Goal: Information Seeking & Learning: Learn about a topic

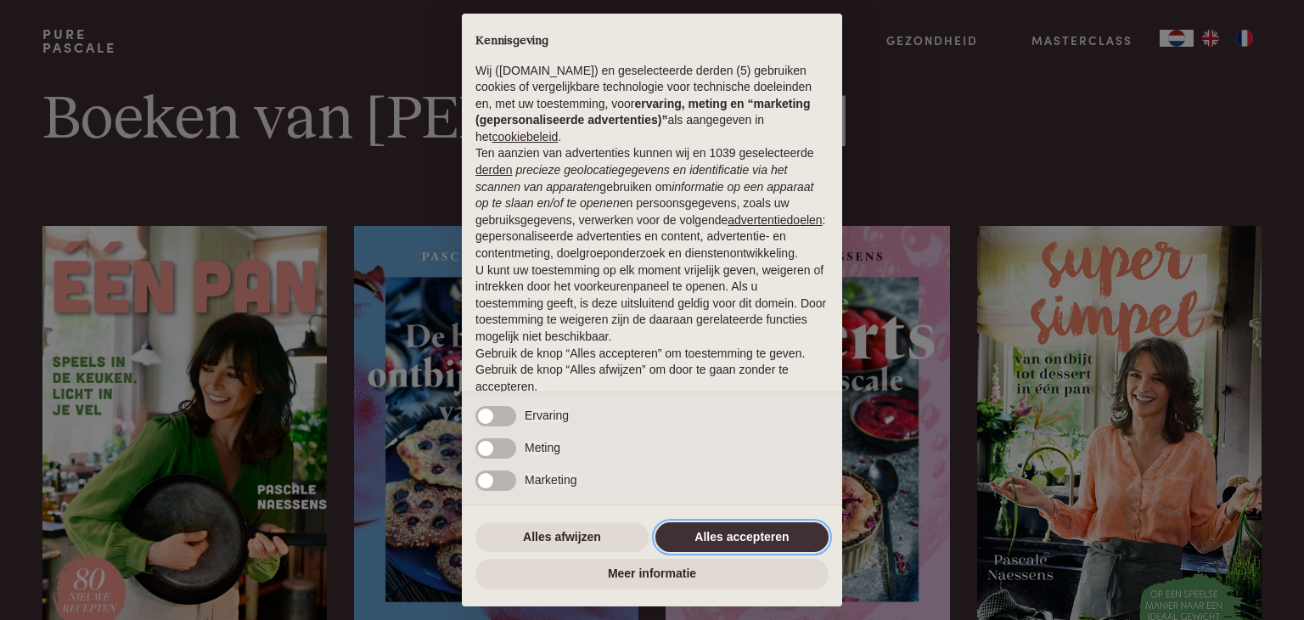
click at [717, 530] on button "Alles accepteren" at bounding box center [741, 537] width 173 height 31
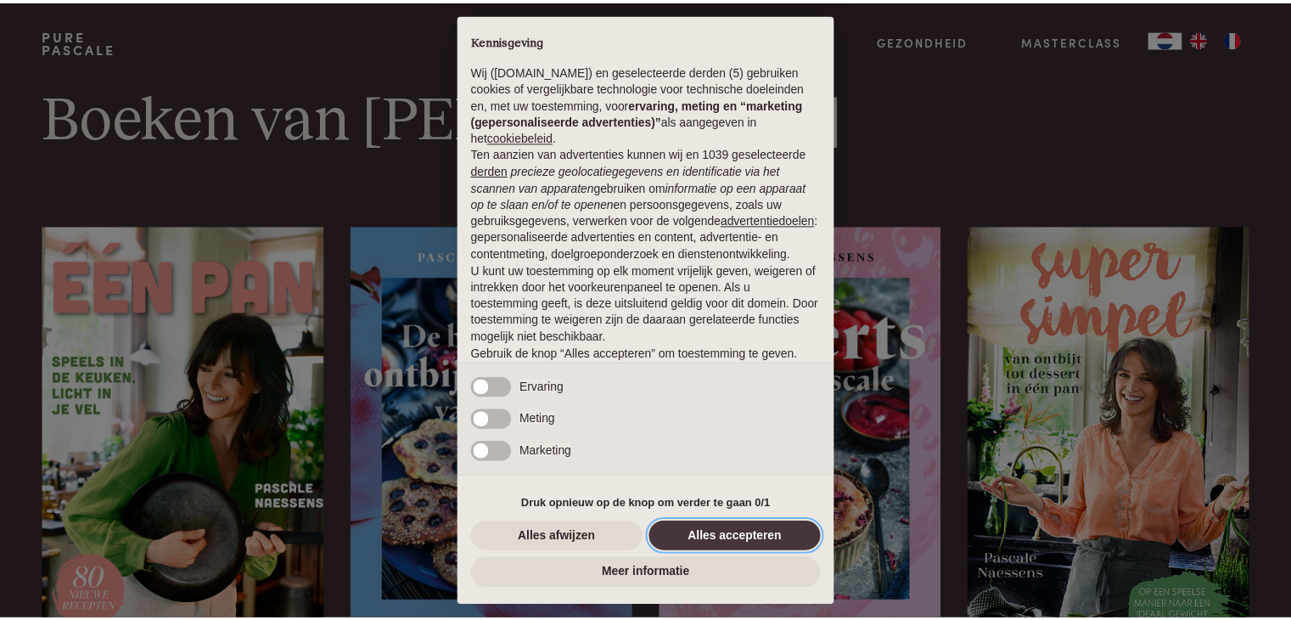
scroll to position [63, 0]
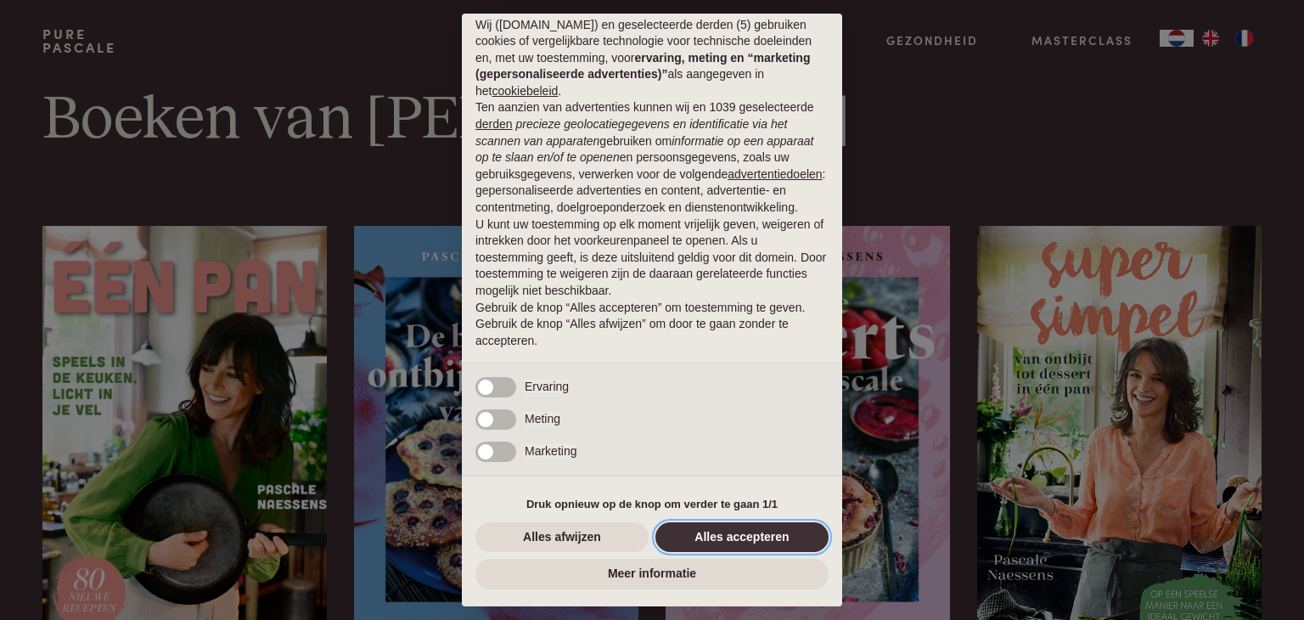
click at [720, 536] on button "Alles accepteren" at bounding box center [741, 537] width 173 height 31
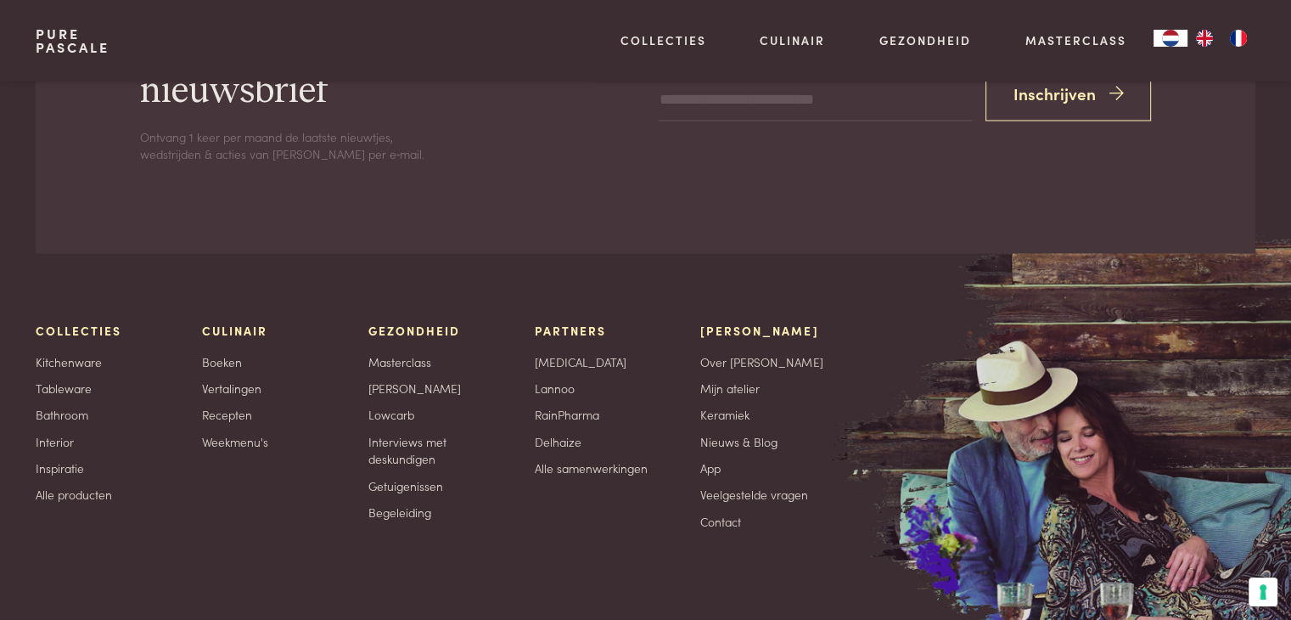
scroll to position [3140, 0]
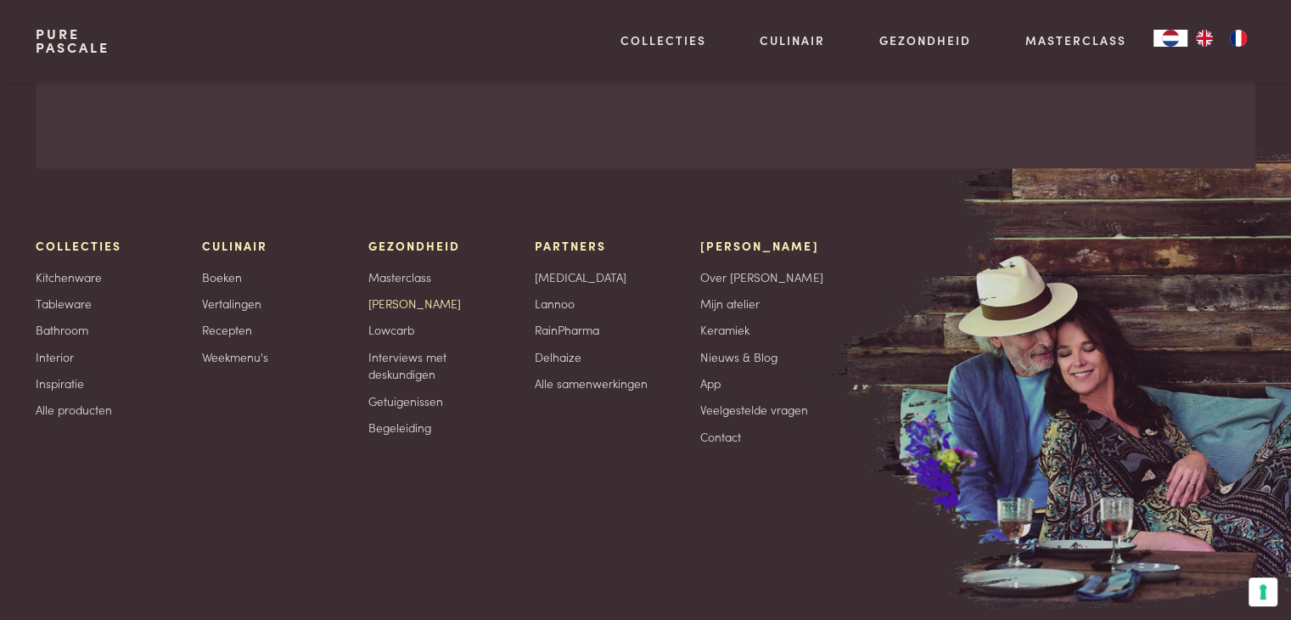
click at [390, 301] on link "[PERSON_NAME]" at bounding box center [414, 303] width 93 height 18
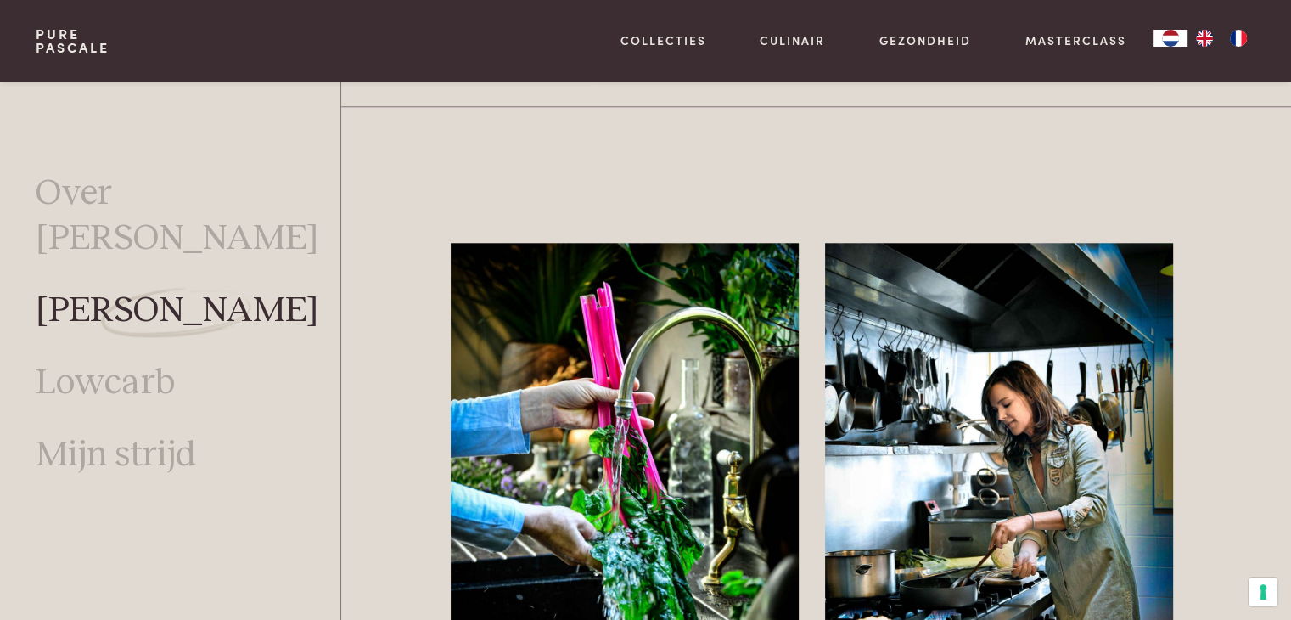
scroll to position [1860, 0]
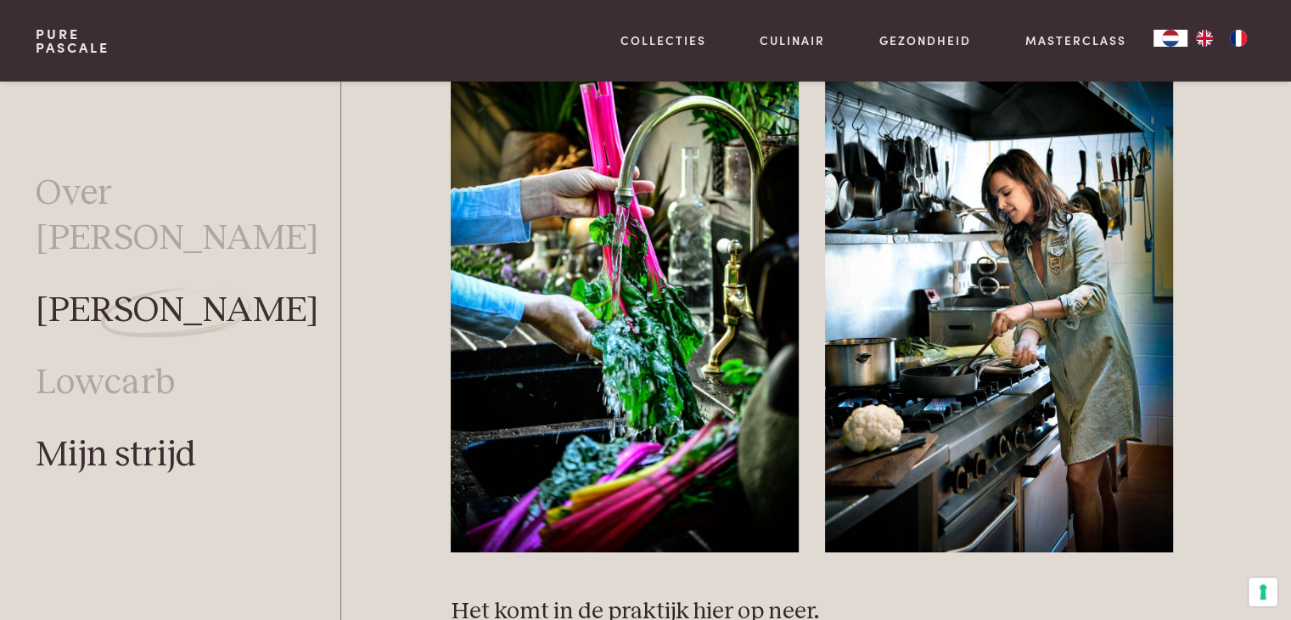
click at [157, 433] on link "Mijn strijd" at bounding box center [116, 455] width 160 height 45
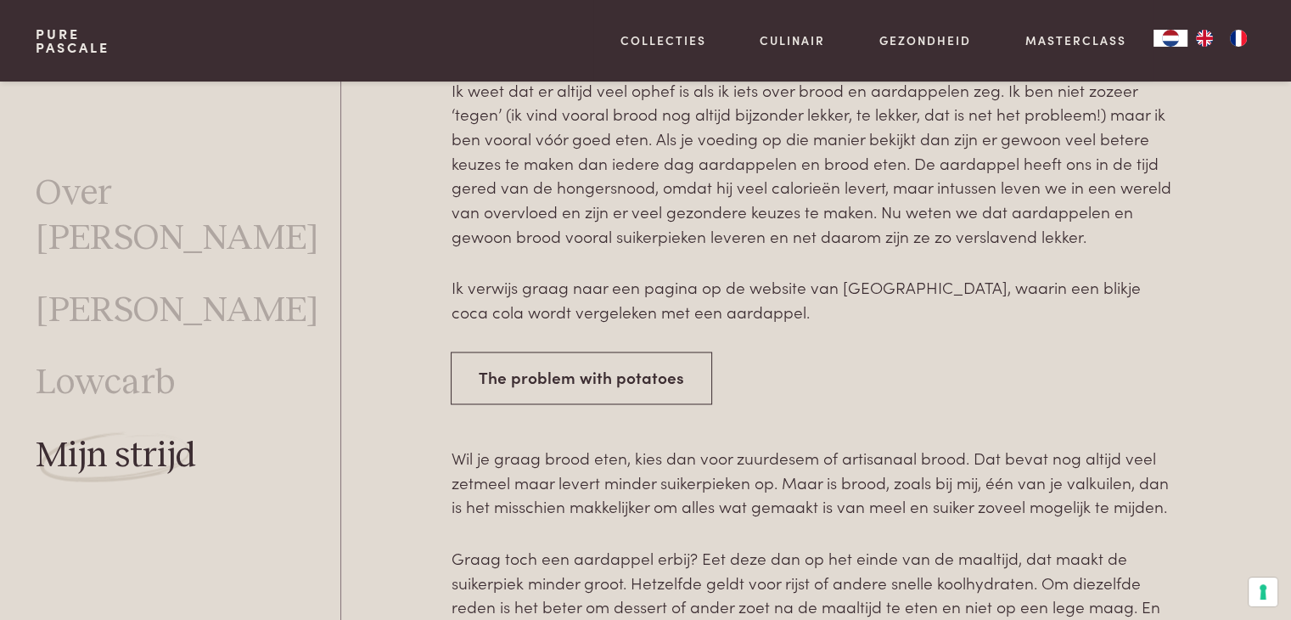
scroll to position [2716, 0]
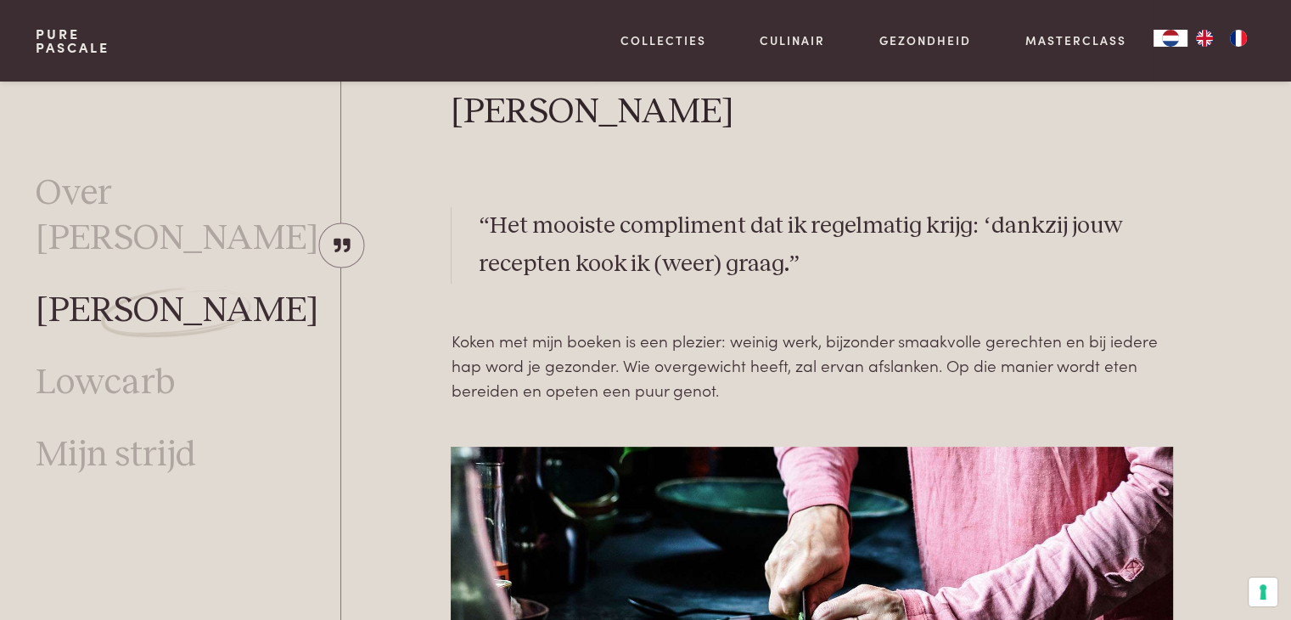
scroll to position [453, 0]
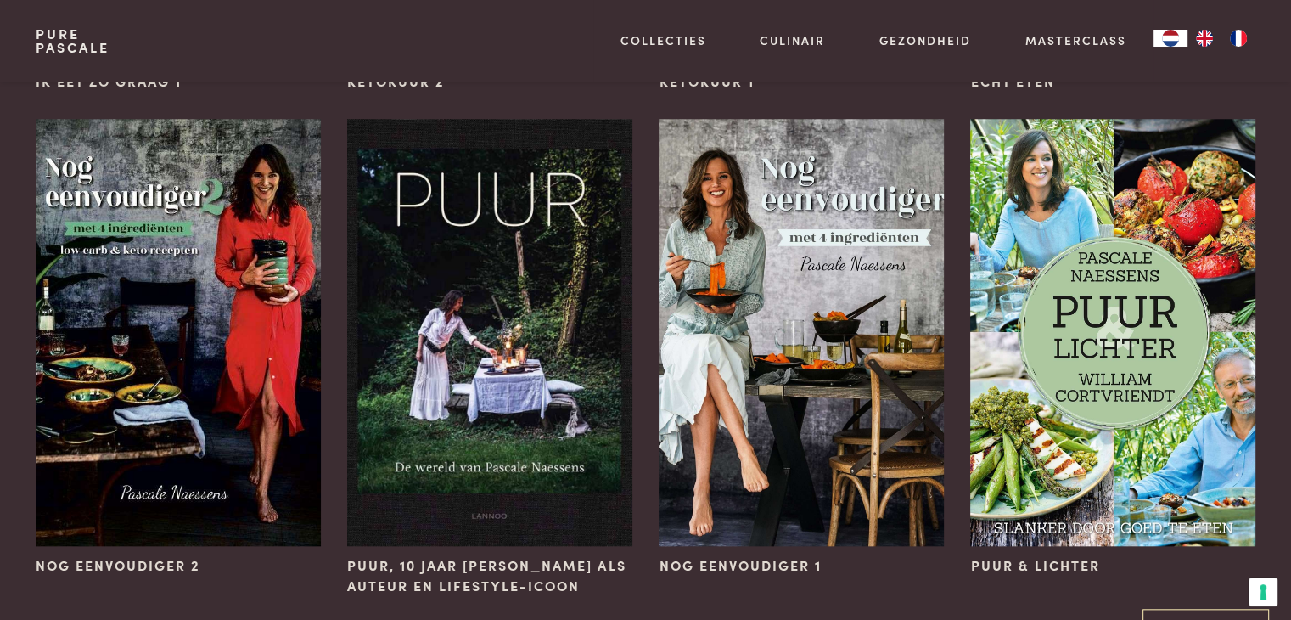
scroll to position [1612, 0]
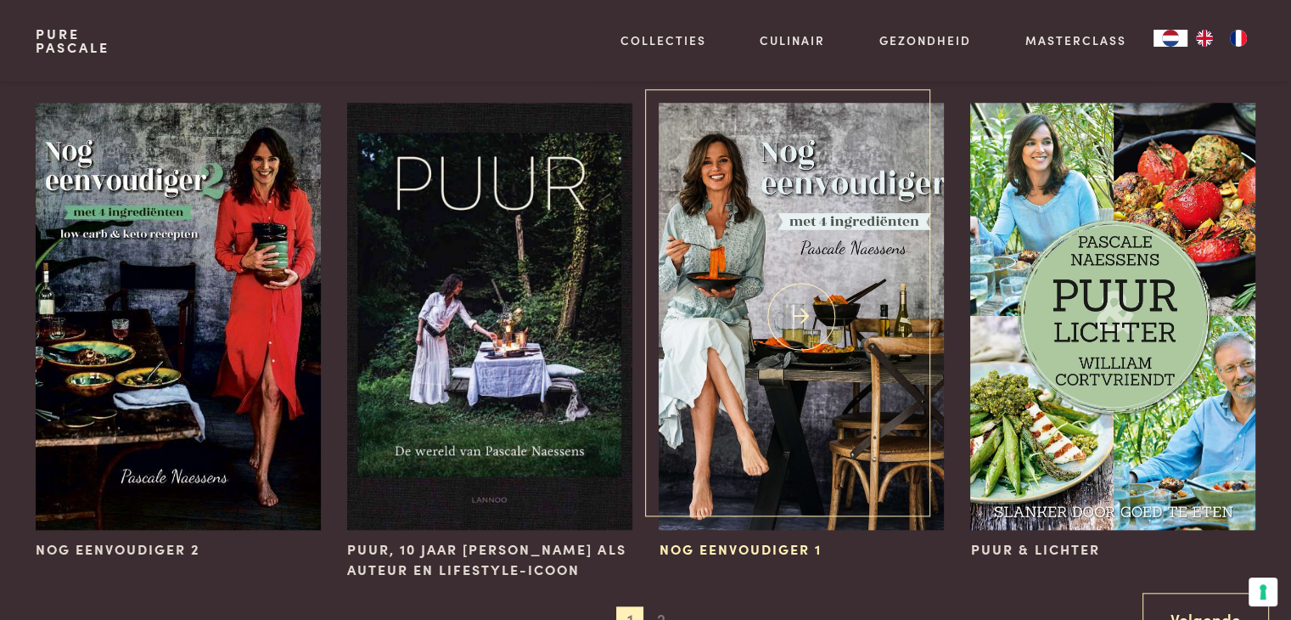
click at [690, 337] on img at bounding box center [801, 316] width 284 height 427
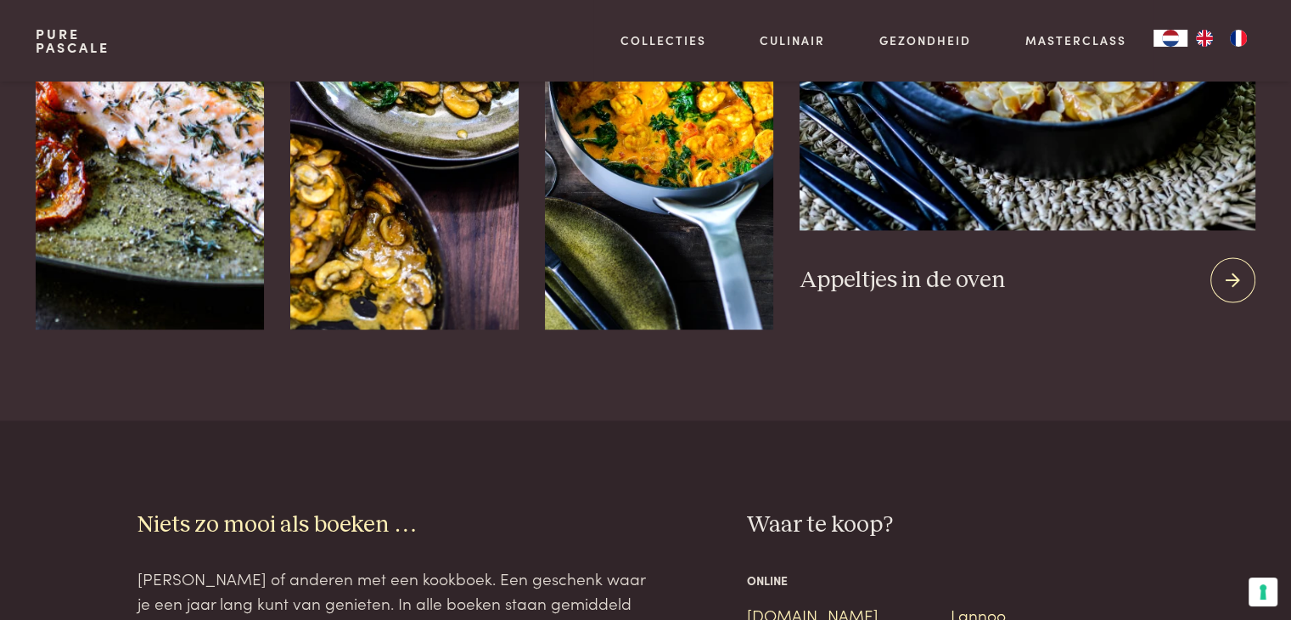
scroll to position [2291, 0]
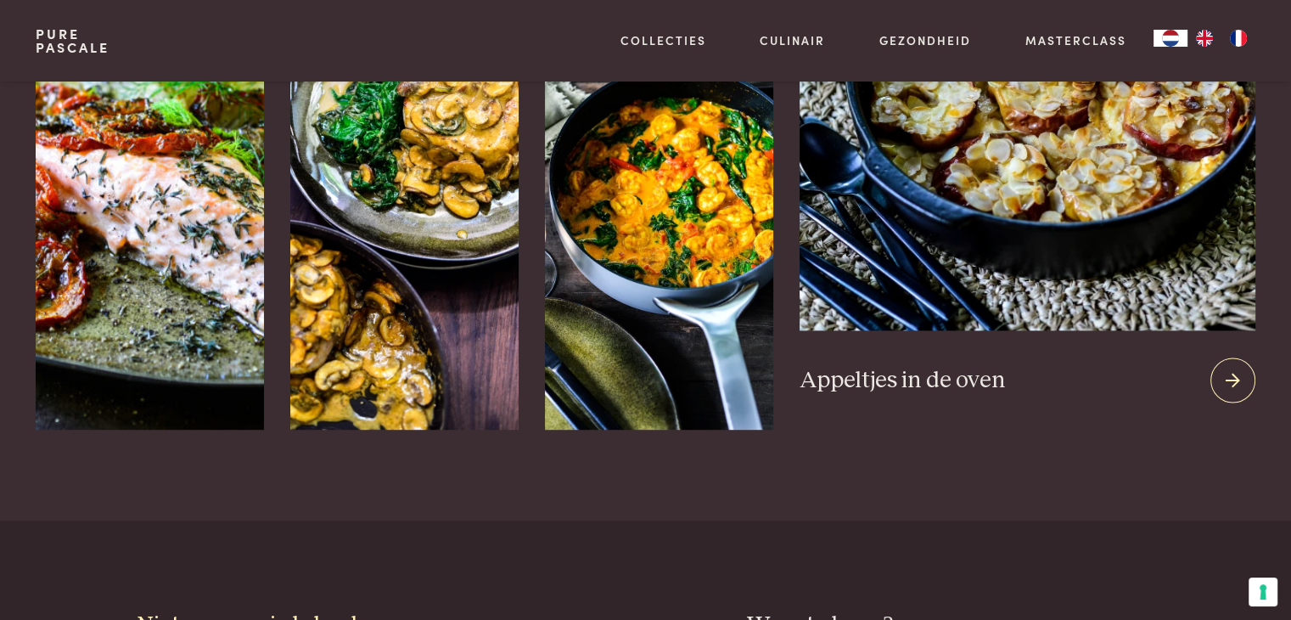
click at [1229, 375] on icon at bounding box center [1232, 380] width 14 height 25
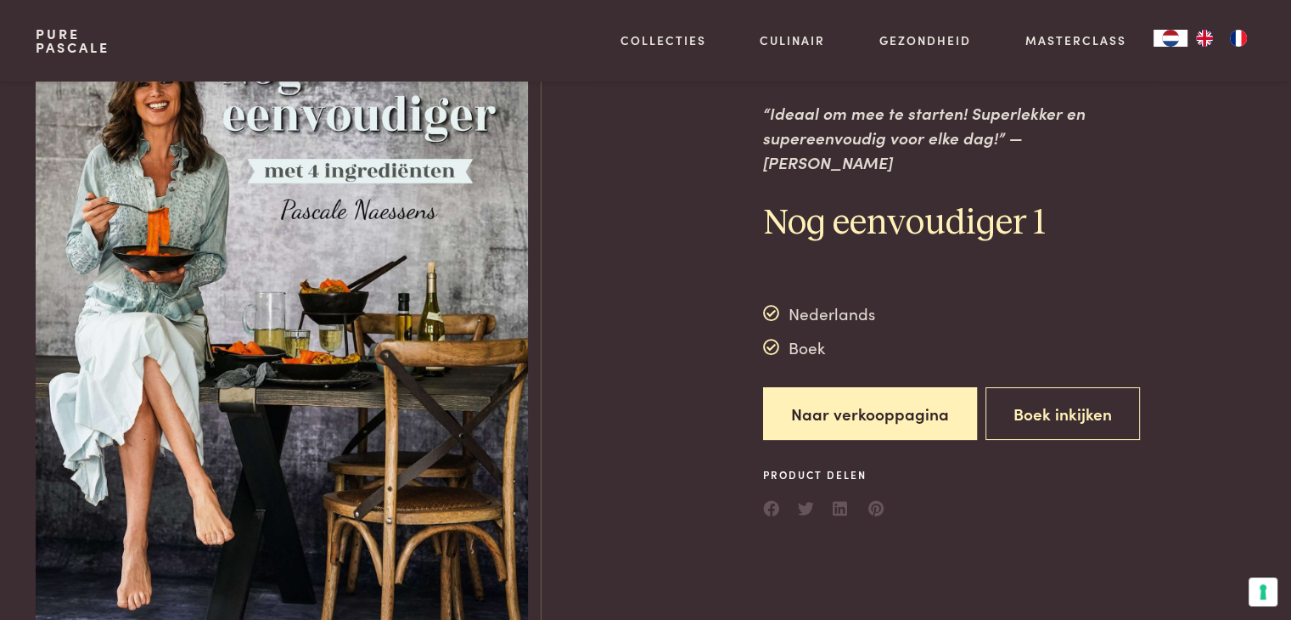
scroll to position [0, 0]
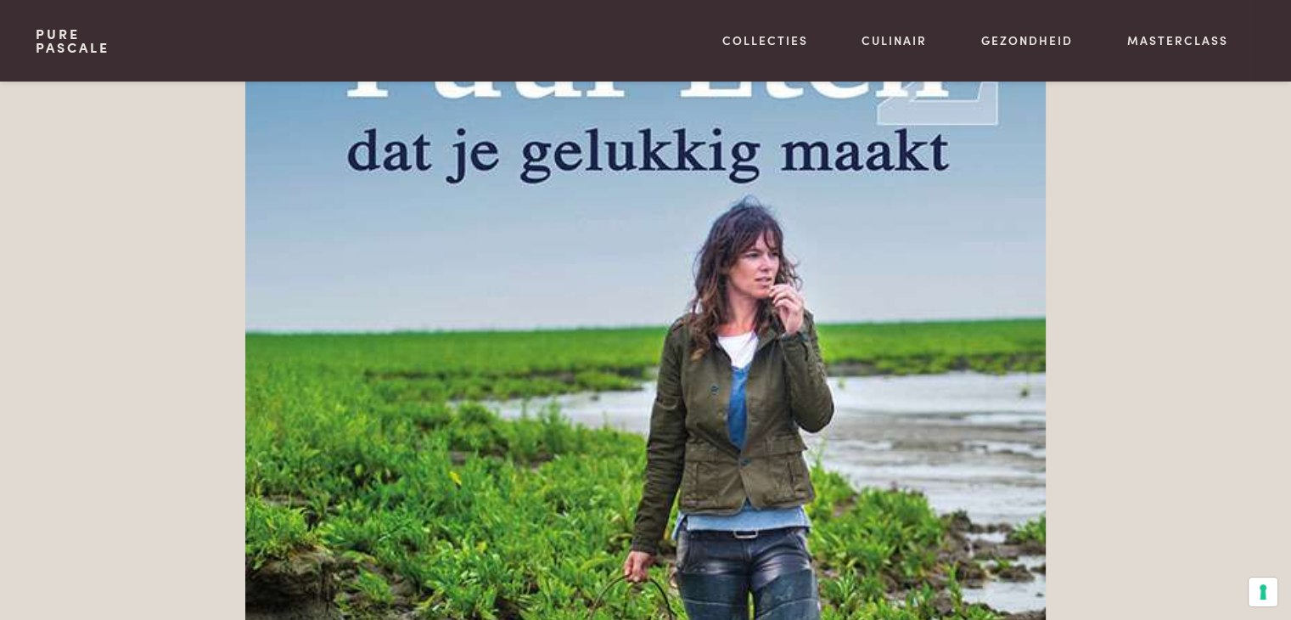
scroll to position [1454, 0]
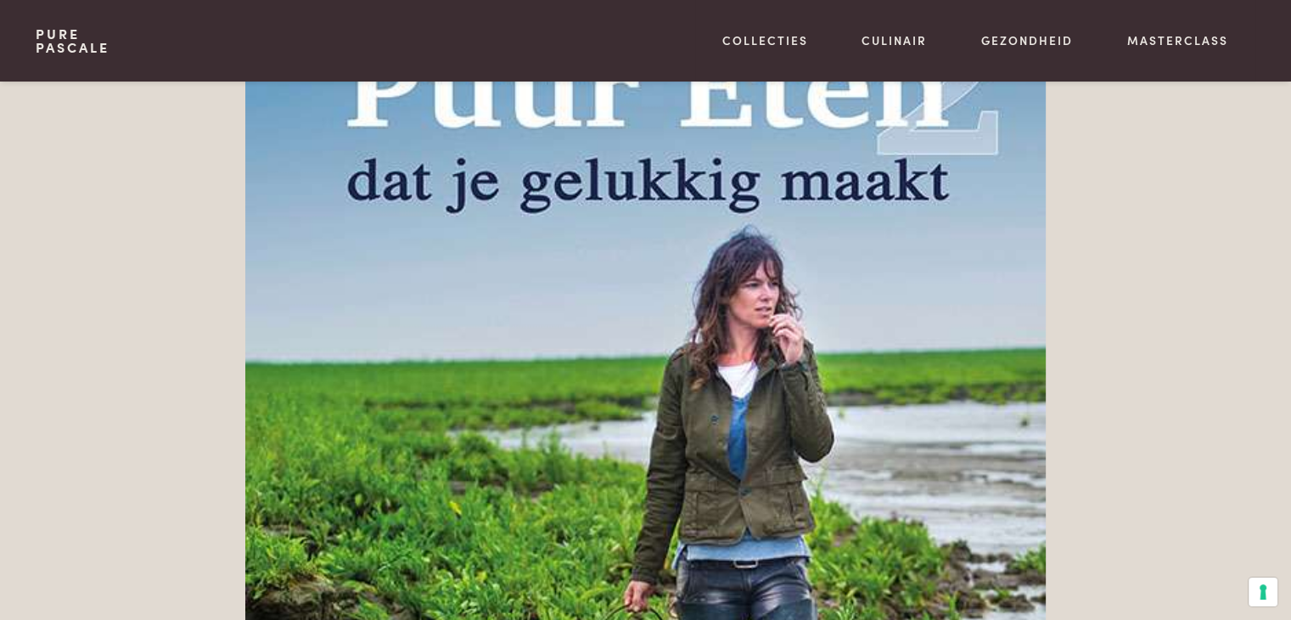
click at [723, 212] on img at bounding box center [645, 449] width 800 height 1039
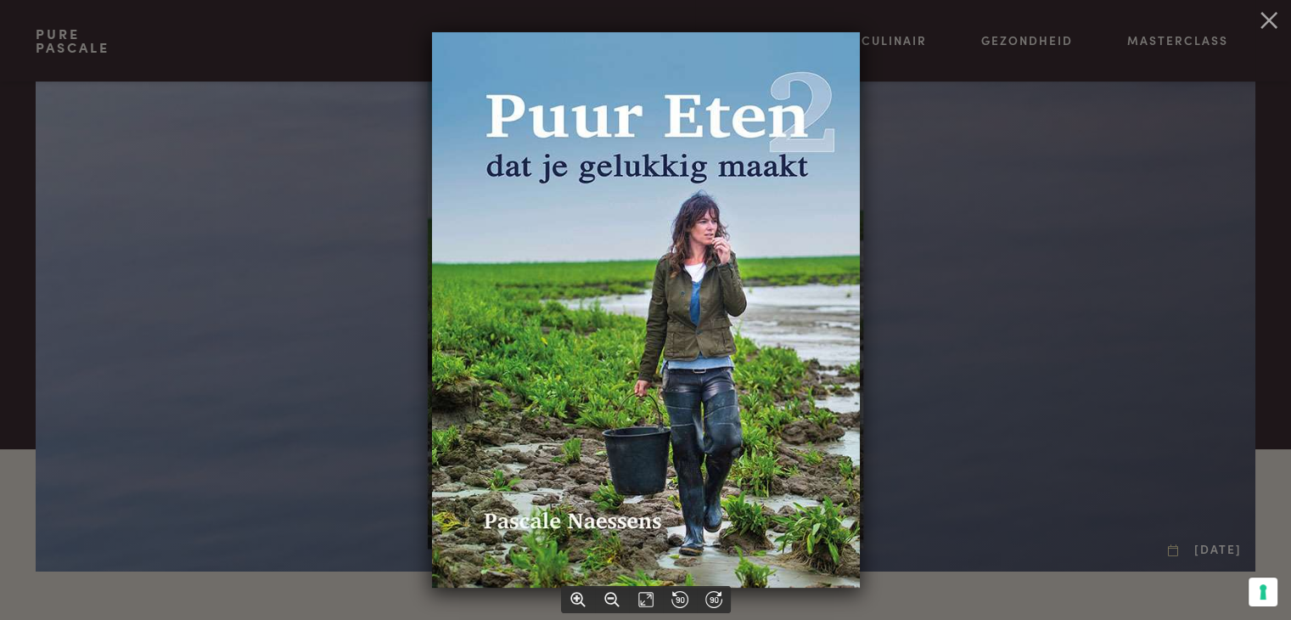
scroll to position [44, 0]
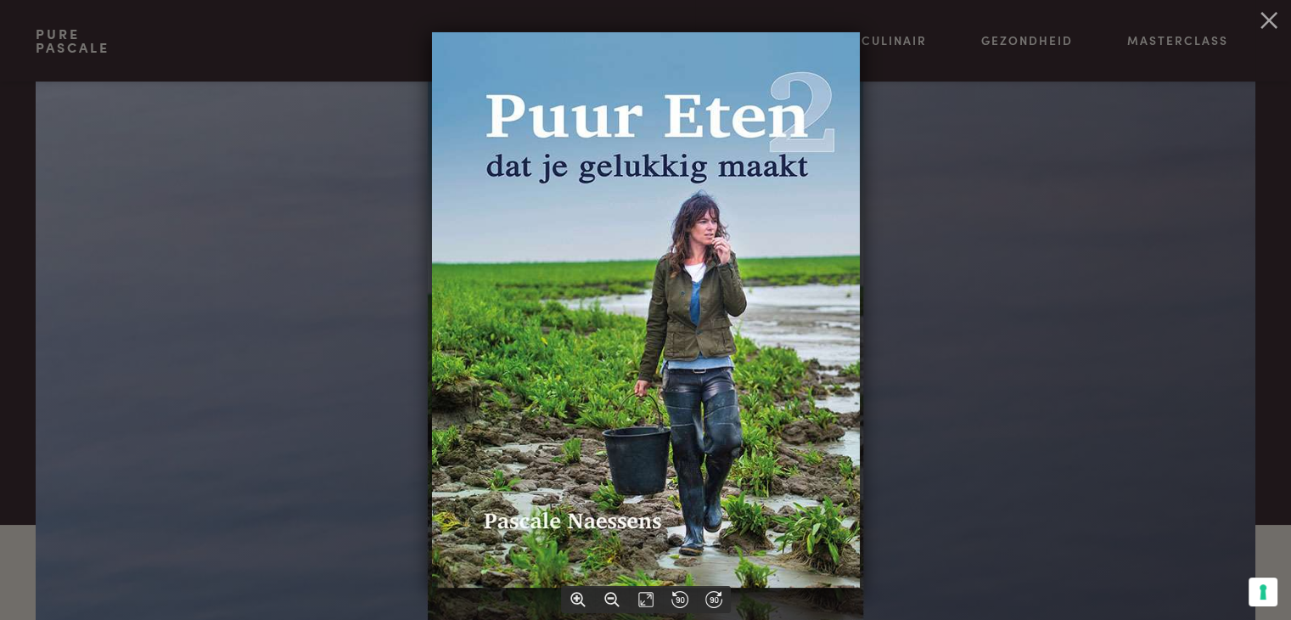
click at [980, 245] on div at bounding box center [645, 310] width 1291 height 620
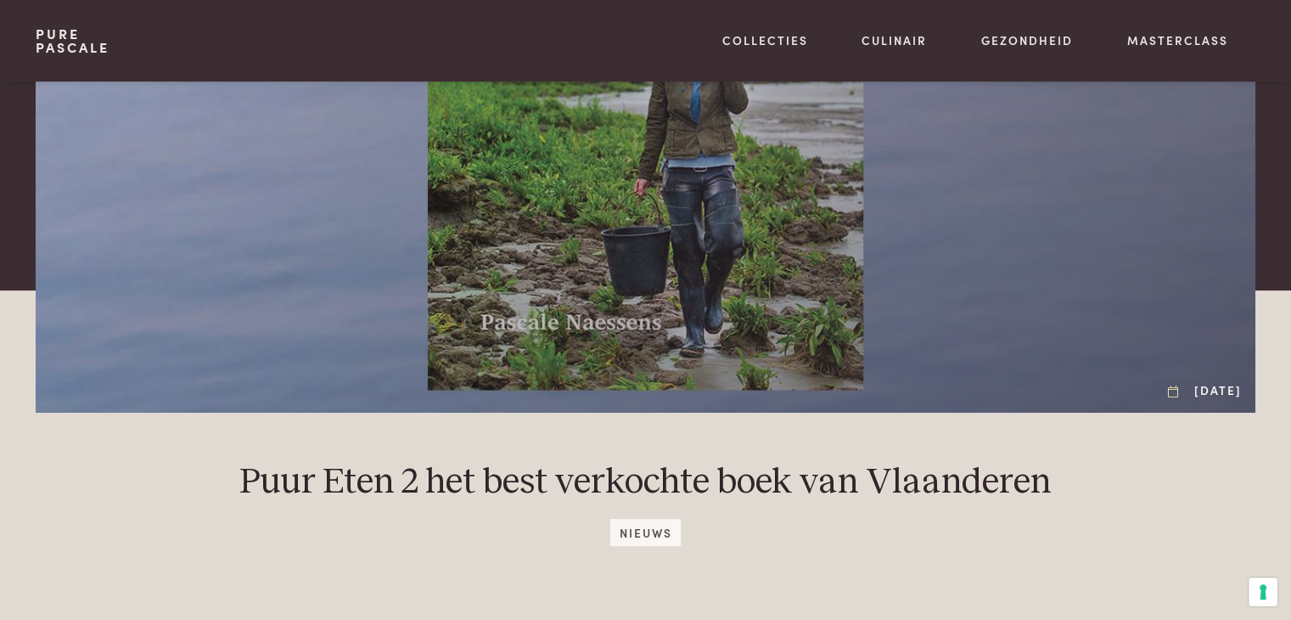
scroll to position [85, 0]
